Goal: Task Accomplishment & Management: Use online tool/utility

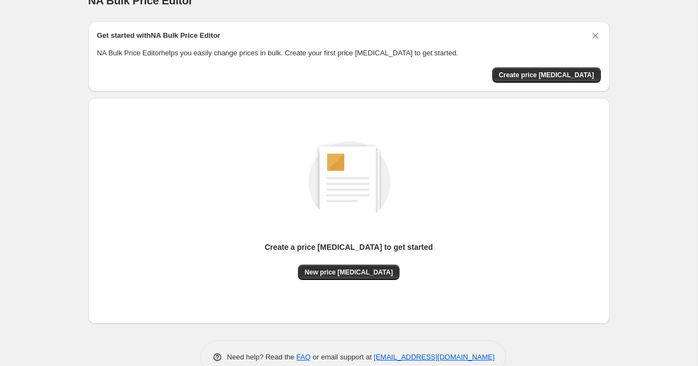
scroll to position [44, 0]
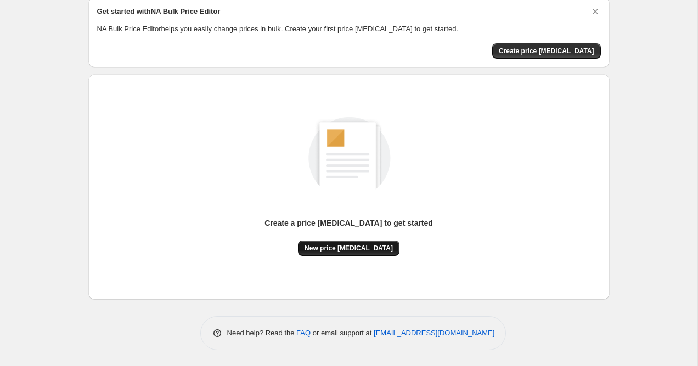
click at [347, 250] on span "New price change job" at bounding box center [348, 248] width 88 height 9
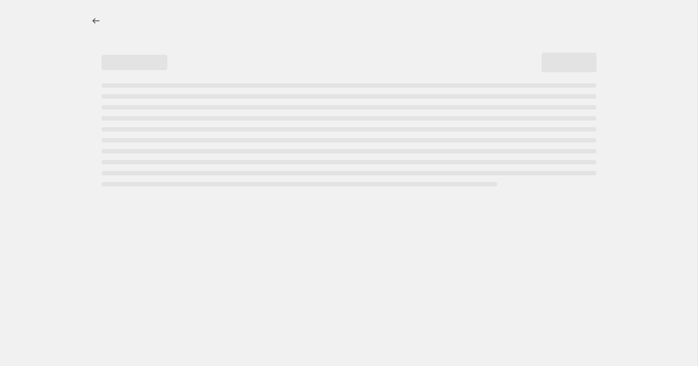
select select "percentage"
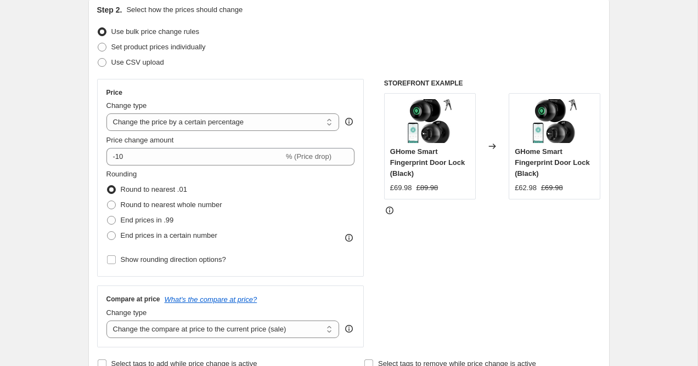
scroll to position [123, 0]
click at [144, 48] on span "Set product prices individually" at bounding box center [158, 46] width 94 height 8
click at [98, 43] on input "Set product prices individually" at bounding box center [98, 42] width 1 height 1
radio input "true"
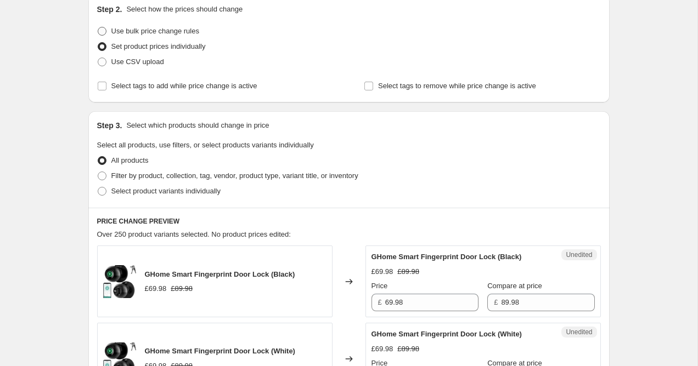
click at [136, 36] on span "Use bulk price change rules" at bounding box center [155, 31] width 88 height 11
click at [98, 27] on input "Use bulk price change rules" at bounding box center [98, 27] width 1 height 1
radio input "true"
select select "percentage"
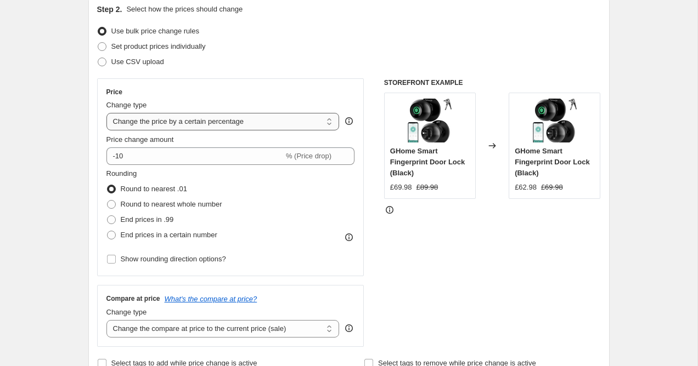
click at [206, 126] on select "Change the price to a certain amount Change the price by a certain amount Chang…" at bounding box center [222, 122] width 233 height 18
click at [106, 113] on select "Change the price to a certain amount Change the price by a certain amount Chang…" at bounding box center [222, 122] width 233 height 18
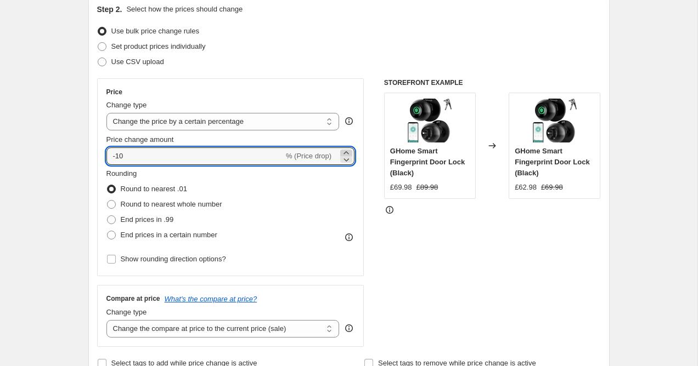
click at [344, 151] on icon at bounding box center [346, 153] width 11 height 11
click at [345, 158] on icon at bounding box center [346, 159] width 11 height 11
click at [342, 157] on icon at bounding box center [346, 159] width 11 height 11
click at [116, 155] on input "-11" at bounding box center [194, 157] width 177 height 18
type input "-50"
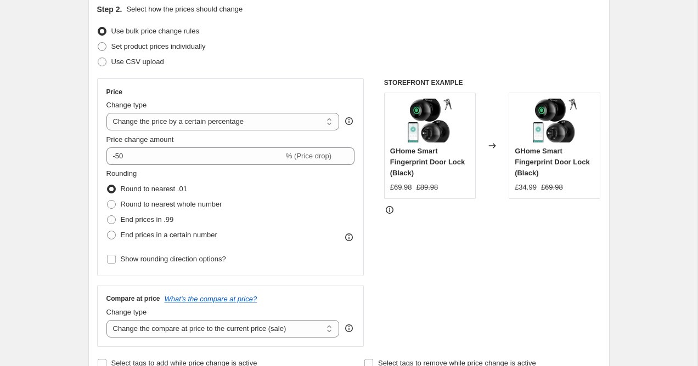
click at [95, 153] on div "Step 2. Select how the prices should change Use bulk price change rules Set pro…" at bounding box center [348, 187] width 521 height 385
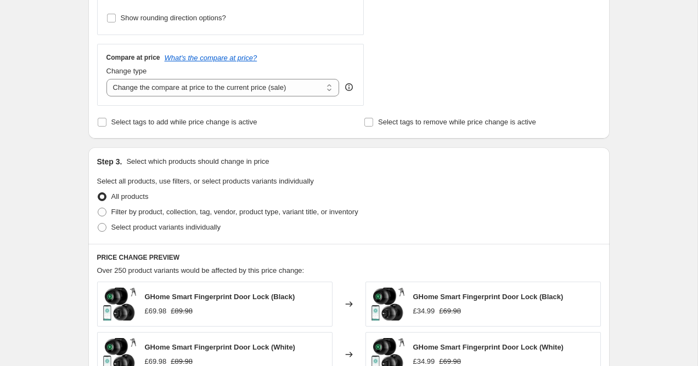
scroll to position [372, 0]
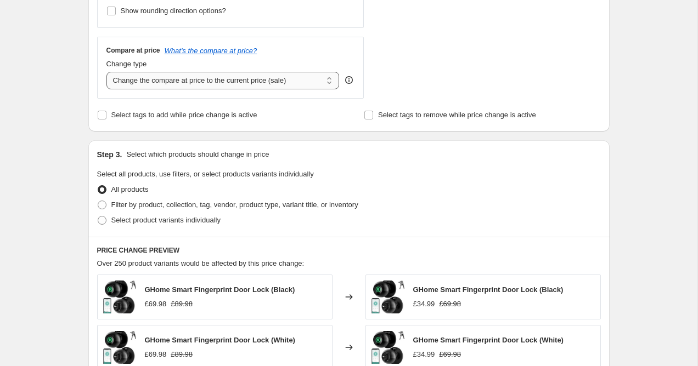
click at [217, 83] on select "Change the compare at price to the current price (sale) Change the compare at p…" at bounding box center [222, 81] width 233 height 18
select select "remove"
click at [106, 72] on select "Change the compare at price to the current price (sale) Change the compare at p…" at bounding box center [222, 81] width 233 height 18
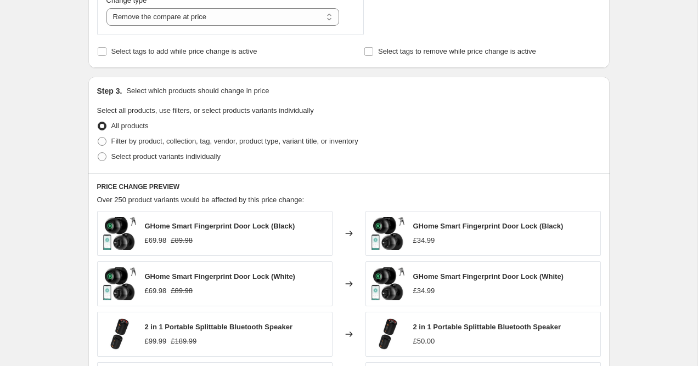
scroll to position [447, 0]
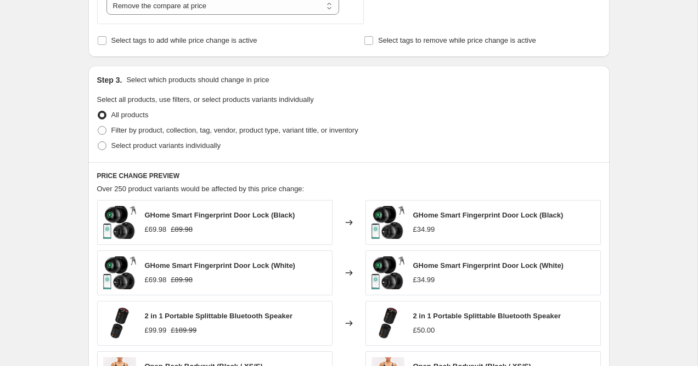
click at [137, 145] on span "Select product variants individually" at bounding box center [165, 146] width 109 height 8
click at [98, 142] on input "Select product variants individually" at bounding box center [98, 142] width 1 height 1
radio input "true"
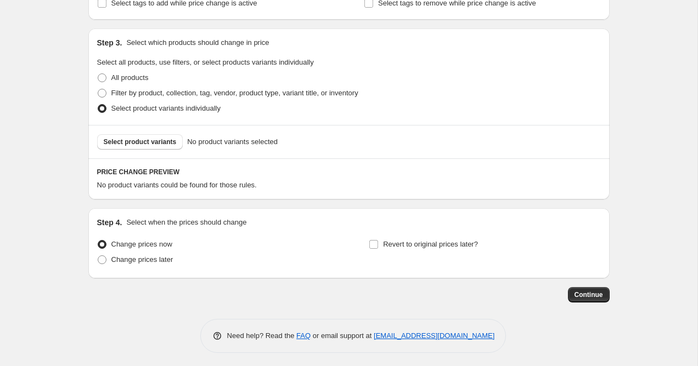
scroll to position [487, 0]
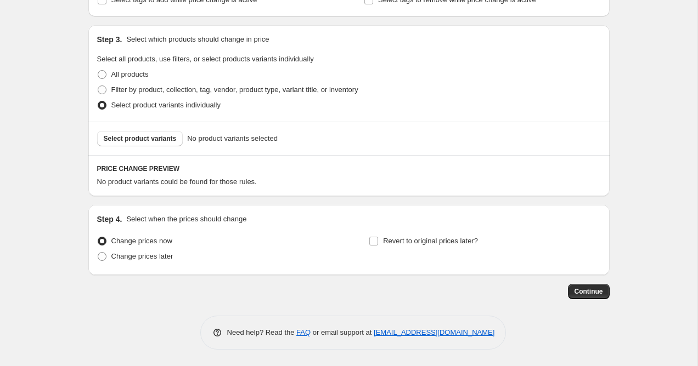
click at [172, 134] on button "Select product variants" at bounding box center [140, 138] width 86 height 15
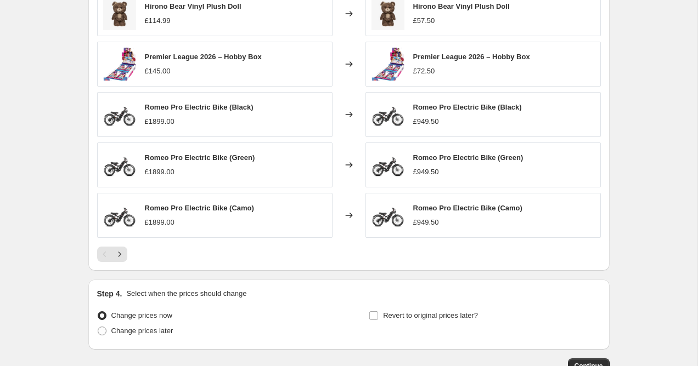
scroll to position [713, 0]
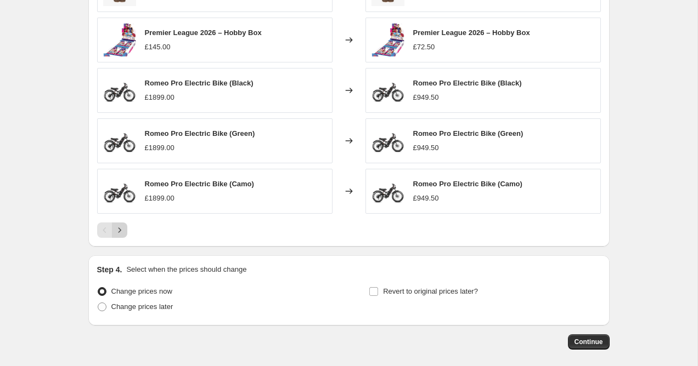
click at [119, 234] on icon "Next" at bounding box center [119, 230] width 11 height 11
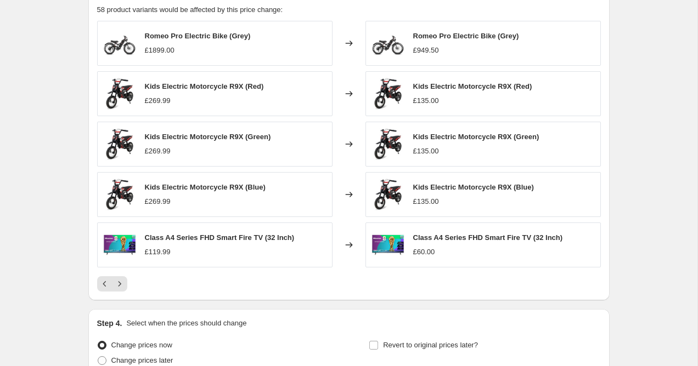
scroll to position [665, 0]
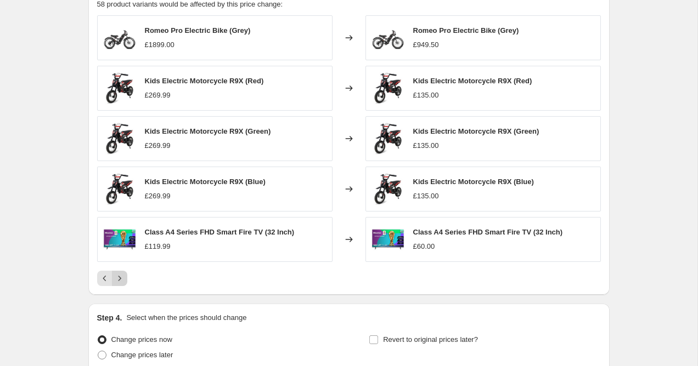
click at [125, 281] on button "Next" at bounding box center [119, 278] width 15 height 15
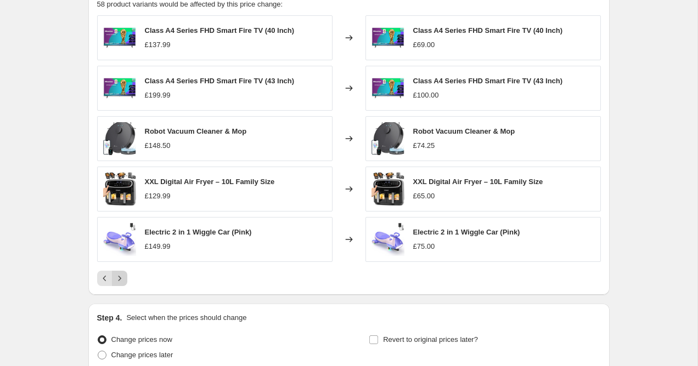
click at [121, 281] on icon "Next" at bounding box center [119, 278] width 11 height 11
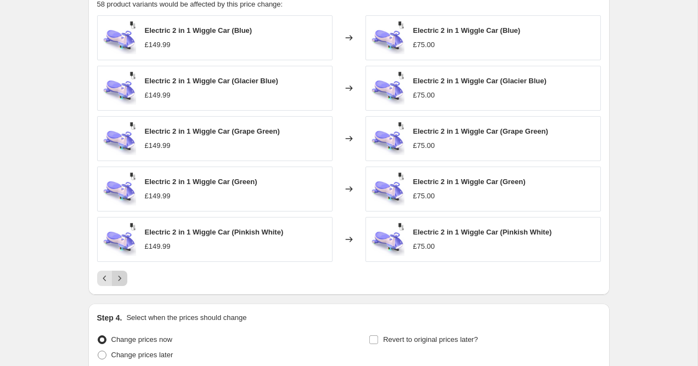
click at [121, 281] on icon "Next" at bounding box center [119, 278] width 11 height 11
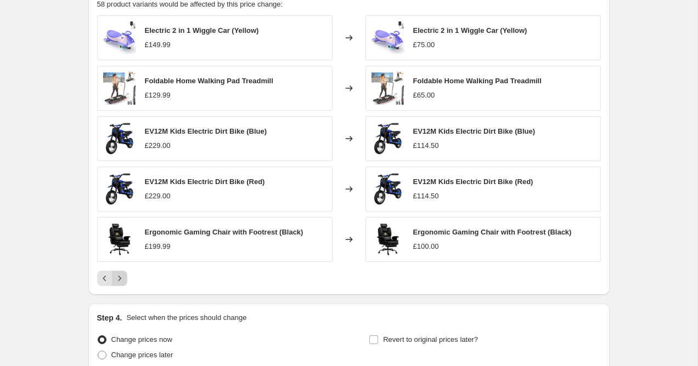
click at [116, 274] on icon "Next" at bounding box center [119, 278] width 11 height 11
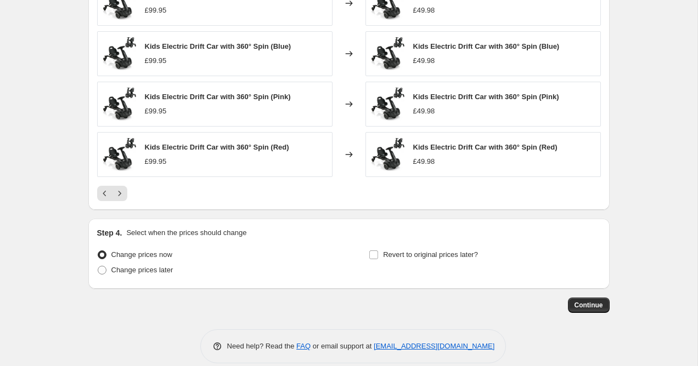
scroll to position [764, 0]
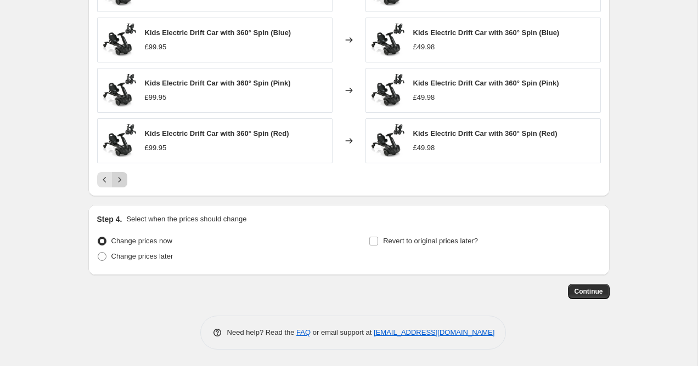
click at [123, 182] on icon "Next" at bounding box center [119, 179] width 11 height 11
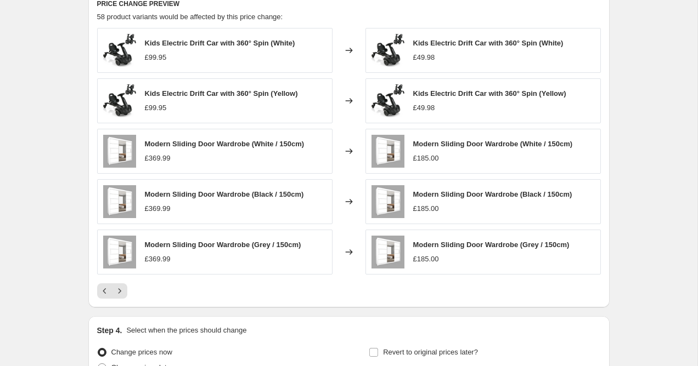
scroll to position [656, 0]
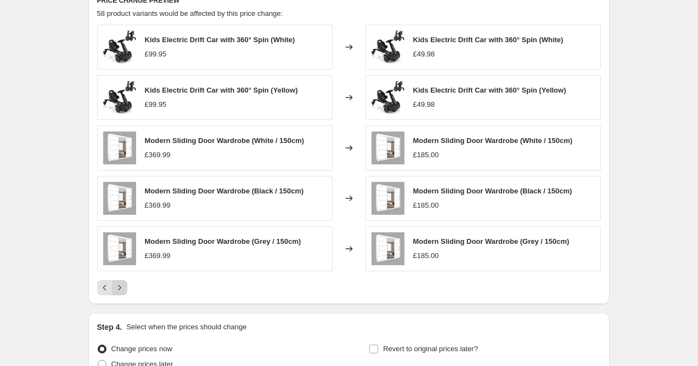
click at [124, 287] on icon "Next" at bounding box center [119, 288] width 11 height 11
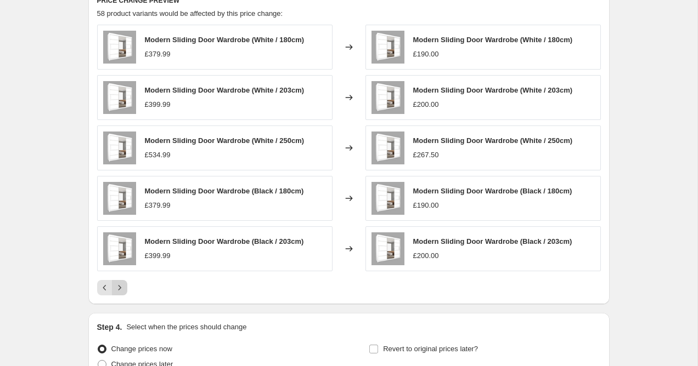
click at [112, 290] on button "Next" at bounding box center [119, 287] width 15 height 15
click at [113, 287] on button "Next" at bounding box center [119, 287] width 15 height 15
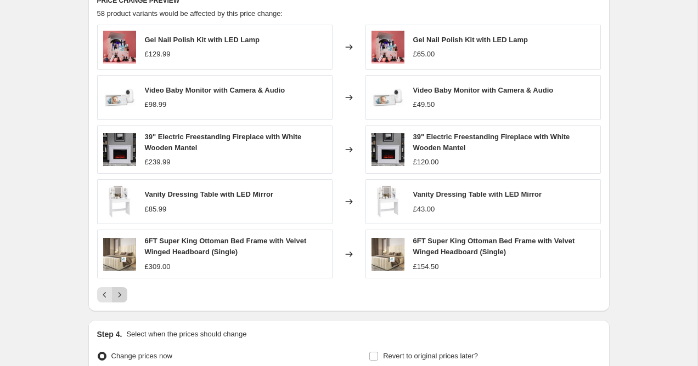
click at [115, 291] on icon "Next" at bounding box center [119, 295] width 11 height 11
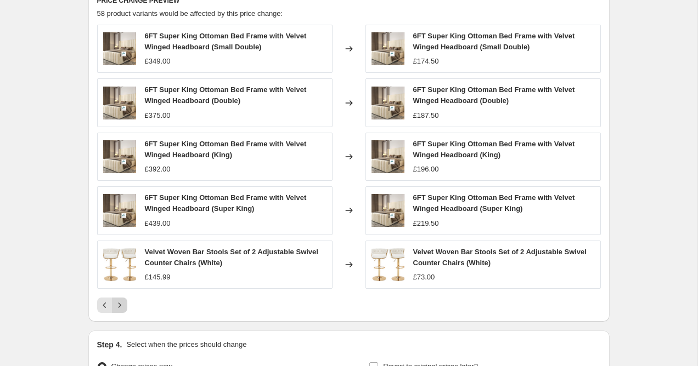
click at [115, 302] on icon "Next" at bounding box center [119, 305] width 11 height 11
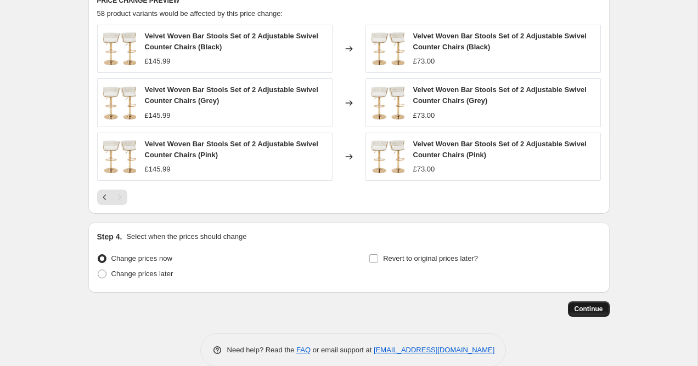
click at [578, 312] on span "Continue" at bounding box center [588, 309] width 29 height 9
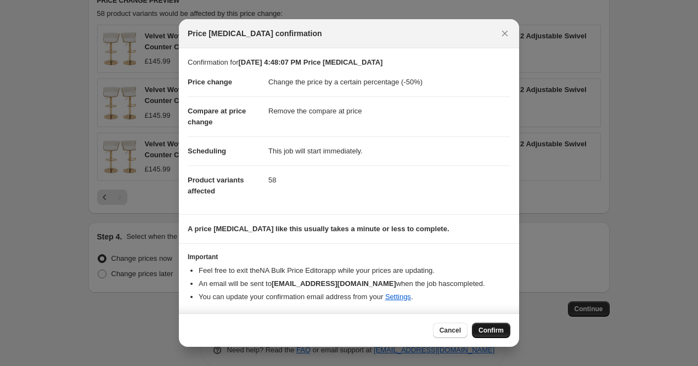
click at [486, 330] on span "Confirm" at bounding box center [490, 330] width 25 height 9
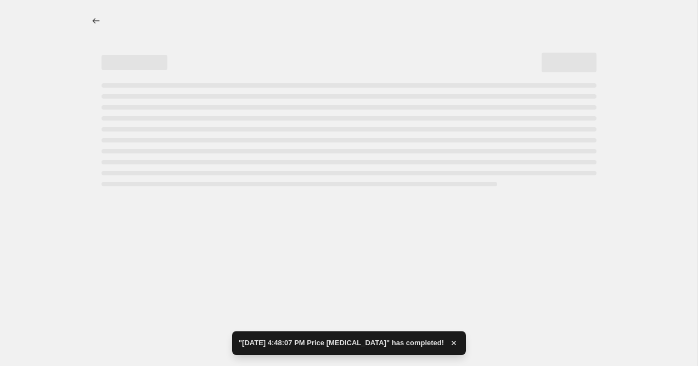
select select "percentage"
select select "remove"
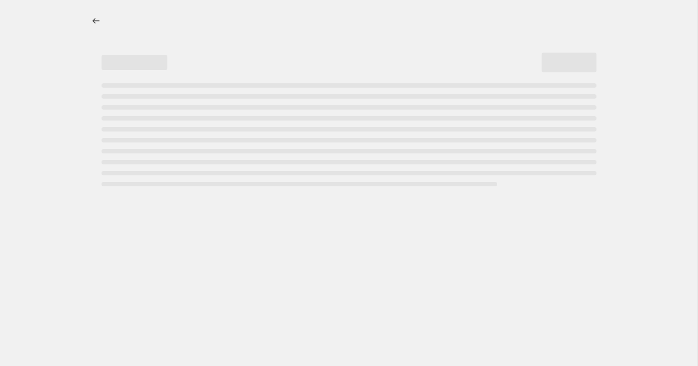
select select "percentage"
